Goal: Transaction & Acquisition: Purchase product/service

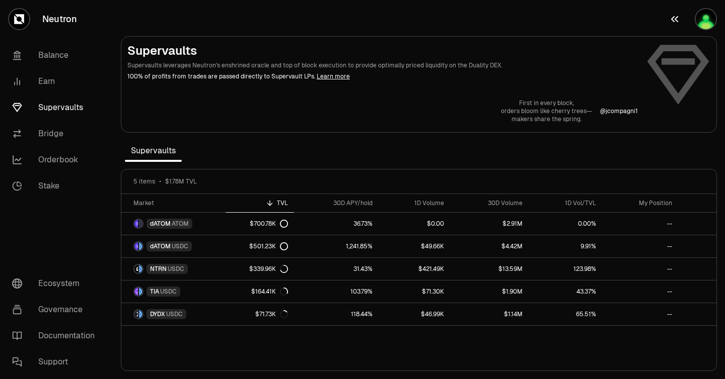
click at [695, 22] on div "button" at bounding box center [706, 19] width 22 height 22
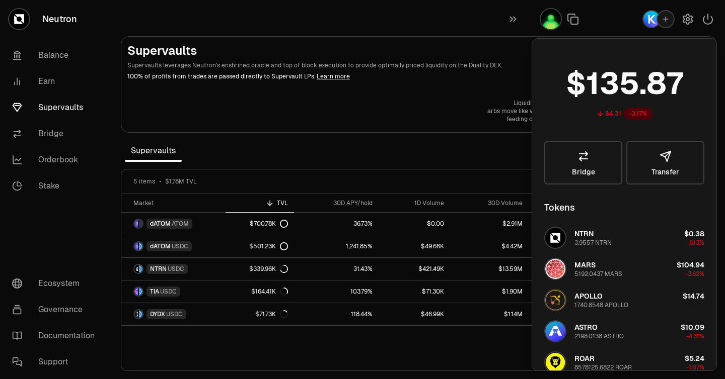
click at [636, 17] on div at bounding box center [627, 19] width 193 height 38
click at [512, 66] on p "Supervaults leverages Neutron's enshrined oracle and top of block execution to …" at bounding box center [382, 65] width 510 height 9
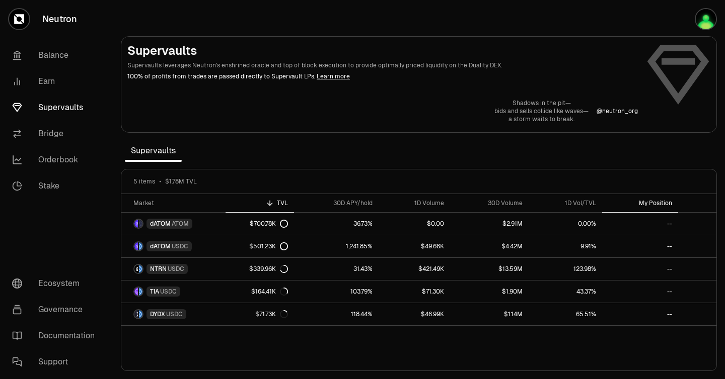
click at [650, 201] on div "My Position" at bounding box center [640, 203] width 64 height 8
click at [60, 54] on link "Balance" at bounding box center [56, 55] width 105 height 26
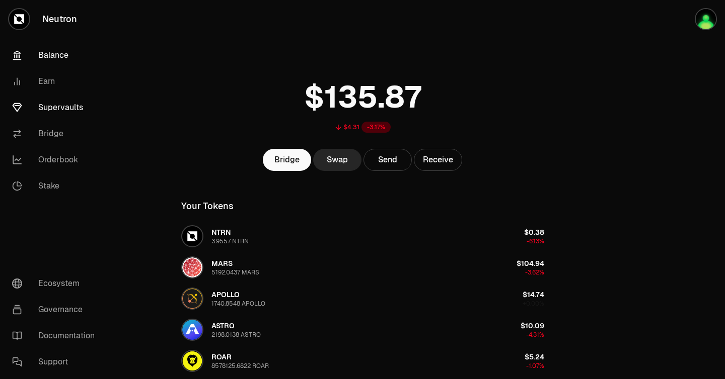
click at [51, 109] on link "Supervaults" at bounding box center [56, 108] width 105 height 26
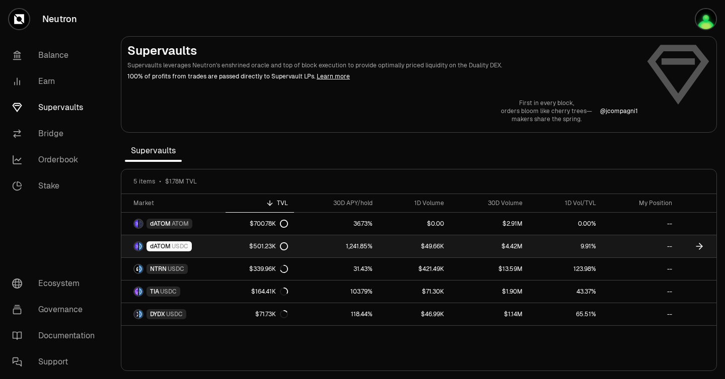
click at [218, 244] on link "dATOM USDC" at bounding box center [173, 247] width 104 height 22
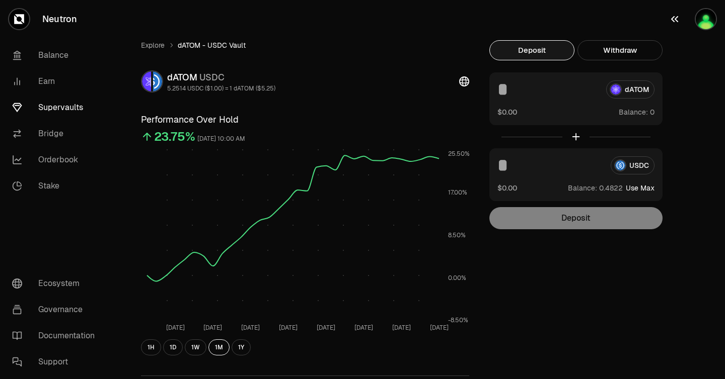
click at [709, 17] on img "button" at bounding box center [706, 19] width 20 height 20
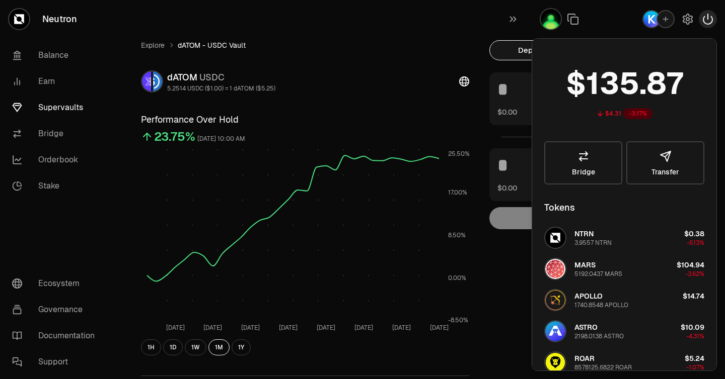
click at [711, 22] on icon "button" at bounding box center [707, 19] width 9 height 10
